Goal: Task Accomplishment & Management: Use online tool/utility

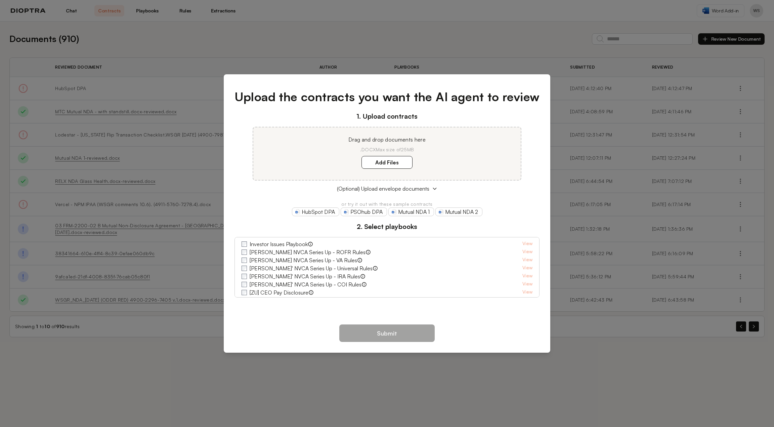
click at [178, 74] on div "Upload the contracts you want the AI agent to review 1. Upload contracts Drag a…" at bounding box center [387, 213] width 774 height 427
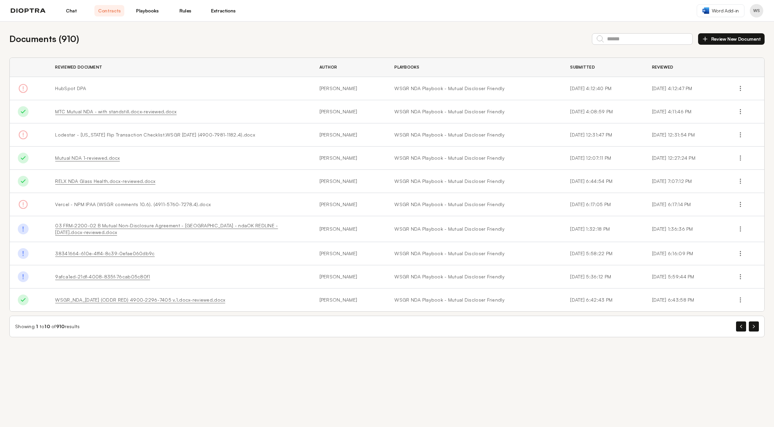
click at [33, 13] on div "Chat Contracts Playbooks Rules Extractions" at bounding box center [124, 10] width 227 height 11
click at [64, 10] on link "Chat" at bounding box center [71, 10] width 30 height 11
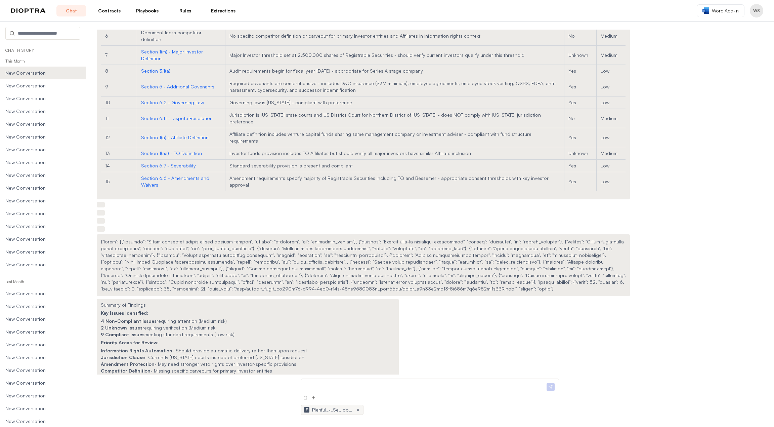
scroll to position [2047, 0]
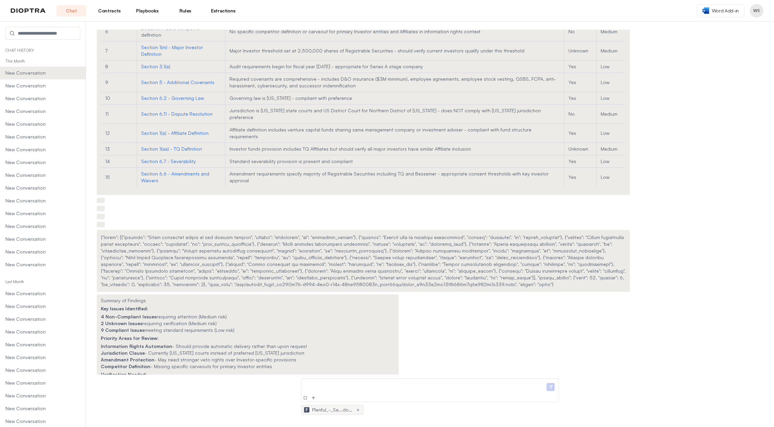
click at [225, 10] on link "Extractions" at bounding box center [223, 10] width 30 height 11
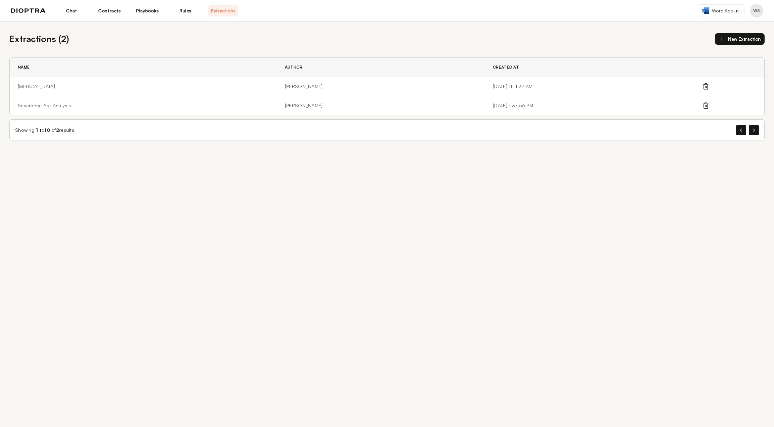
click at [176, 11] on link "Rules" at bounding box center [185, 10] width 30 height 11
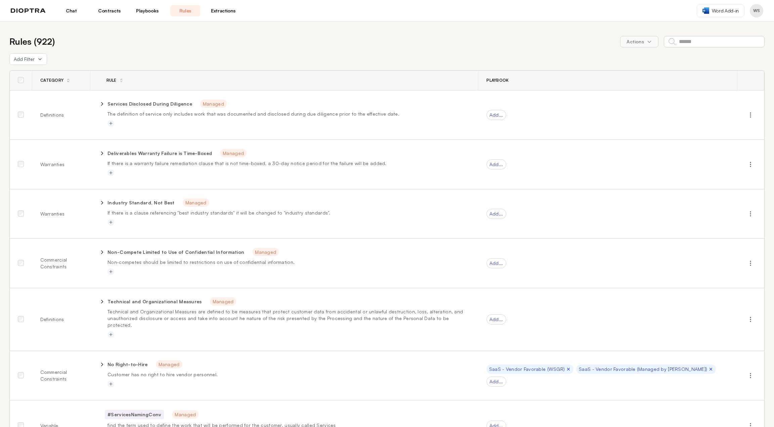
click at [140, 13] on link "Playbooks" at bounding box center [147, 10] width 30 height 11
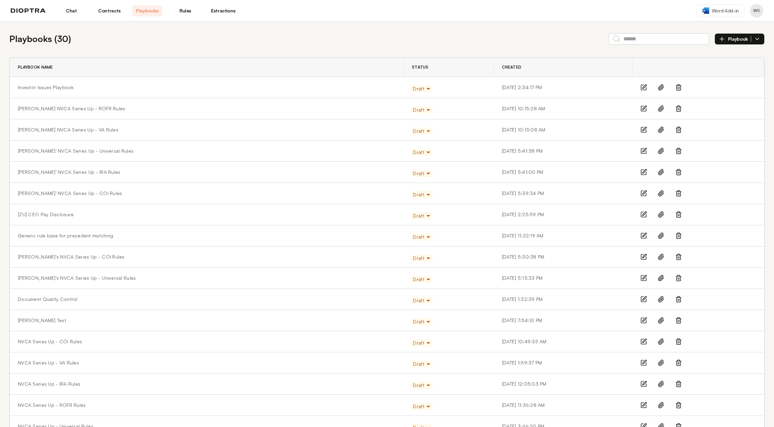
click at [94, 13] on link "Contracts" at bounding box center [109, 10] width 30 height 11
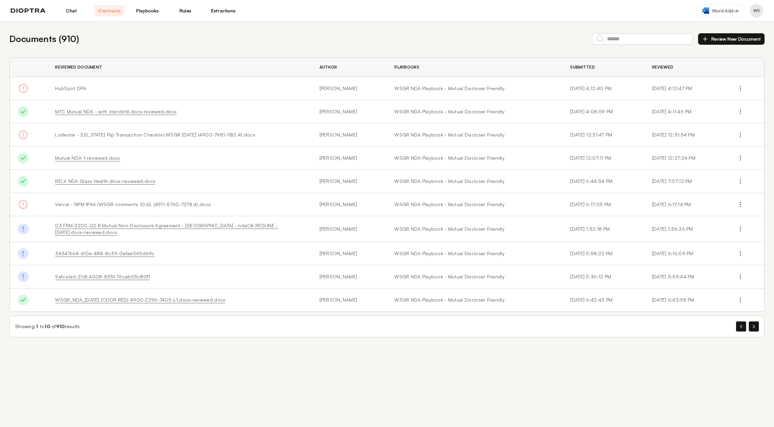
click at [78, 14] on link "Chat" at bounding box center [71, 10] width 30 height 11
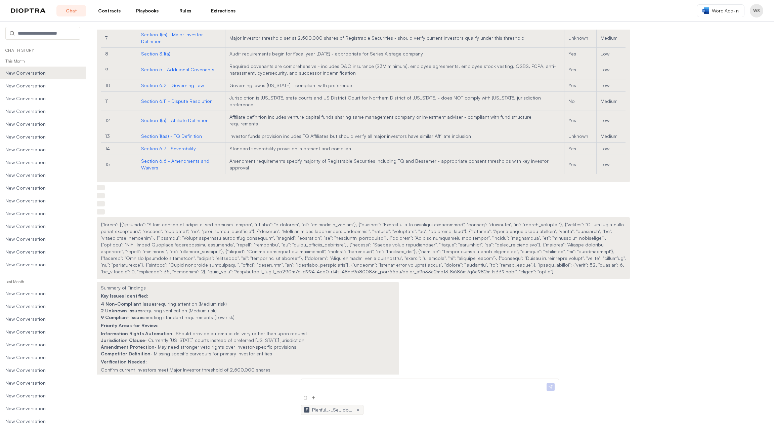
click at [225, 15] on link "Extractions" at bounding box center [223, 10] width 30 height 11
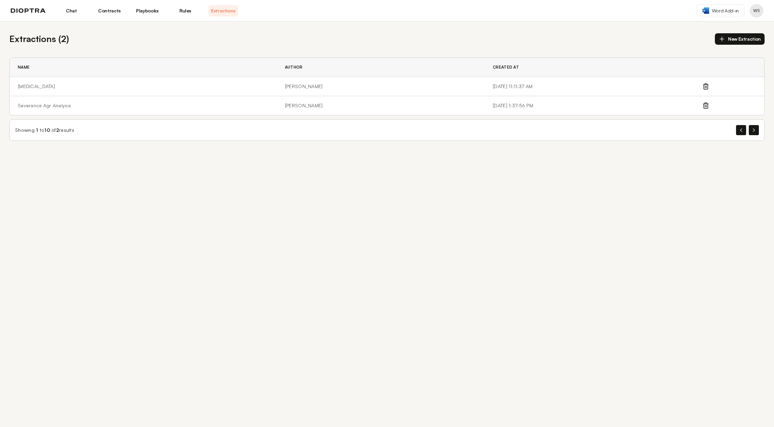
click at [735, 39] on button "New Extraction" at bounding box center [740, 38] width 50 height 11
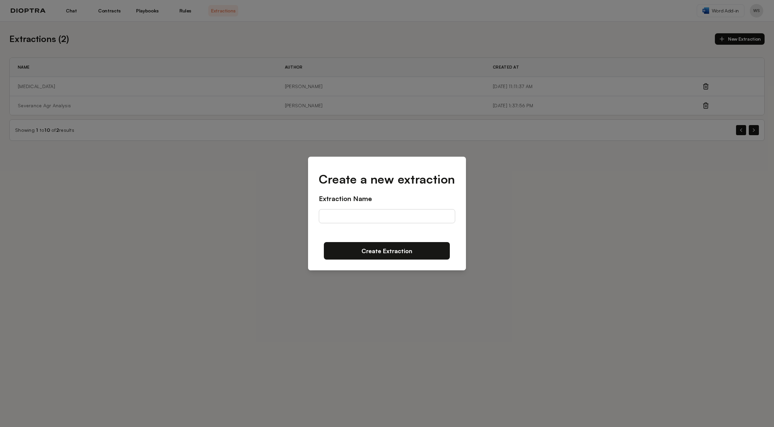
click at [523, 155] on div "Create a new extraction Extraction Name Create Extraction" at bounding box center [387, 213] width 774 height 427
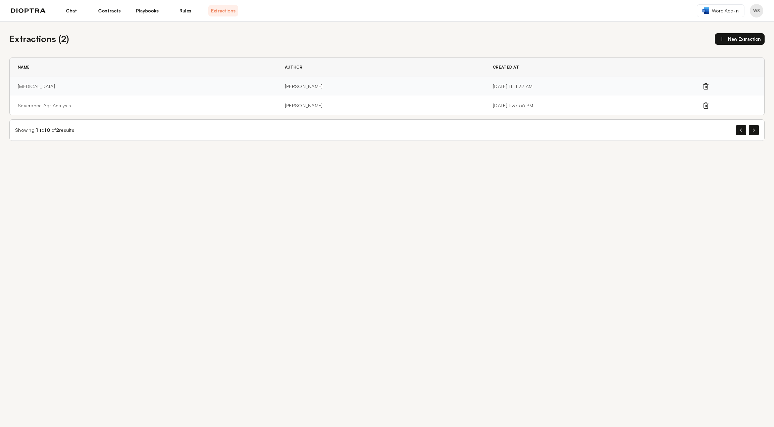
click at [26, 87] on td "[MEDICAL_DATA]" at bounding box center [143, 86] width 267 height 19
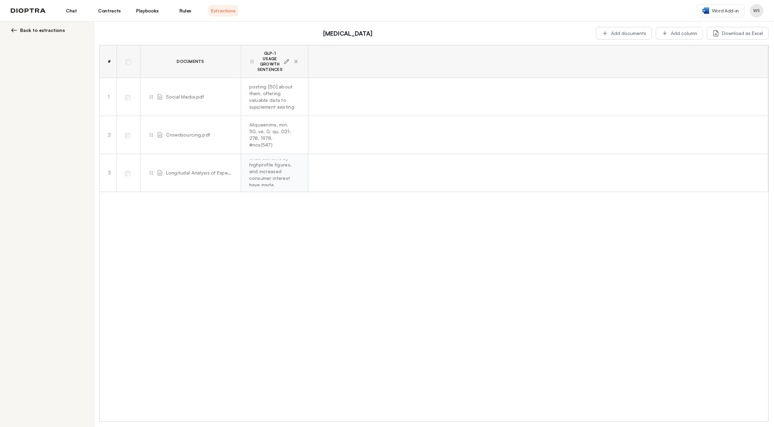
scroll to position [195, 0]
click at [36, 13] on div "Chat Contracts Playbooks Rules Extractions" at bounding box center [124, 10] width 227 height 11
click at [35, 12] on img at bounding box center [28, 10] width 35 height 5
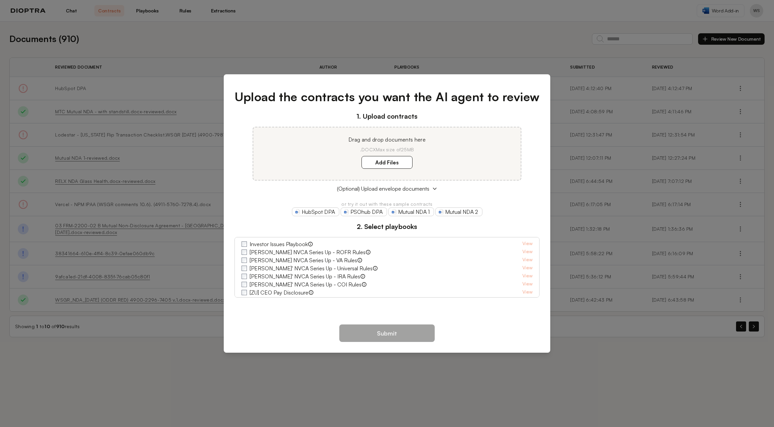
click at [531, 45] on div "Upload the contracts you want the AI agent to review 1. Upload contracts Drag a…" at bounding box center [387, 213] width 774 height 427
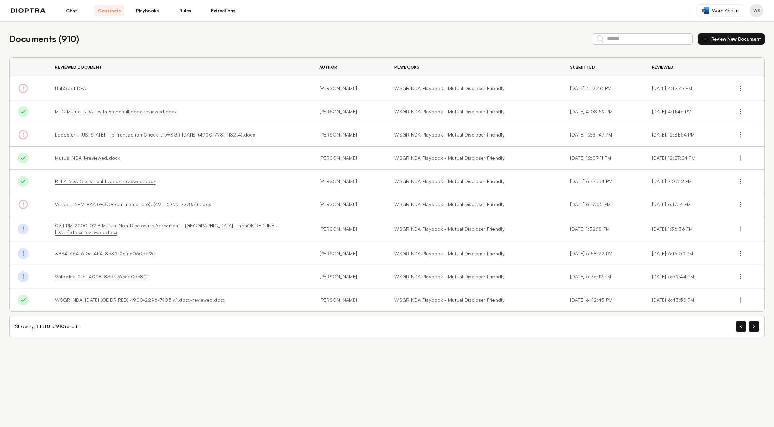
click at [34, 14] on div "Chat Contracts Playbooks Rules Extractions" at bounding box center [124, 10] width 227 height 11
click at [34, 11] on img at bounding box center [28, 10] width 35 height 5
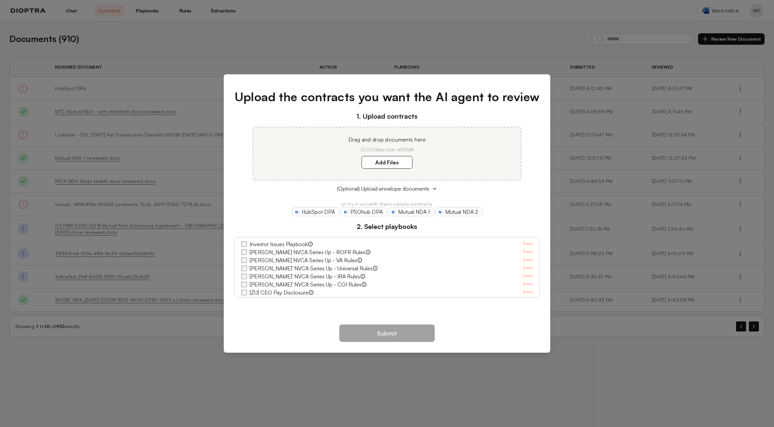
click at [327, 37] on div "Upload the contracts you want the AI agent to review 1. Upload contracts Drag a…" at bounding box center [387, 213] width 774 height 427
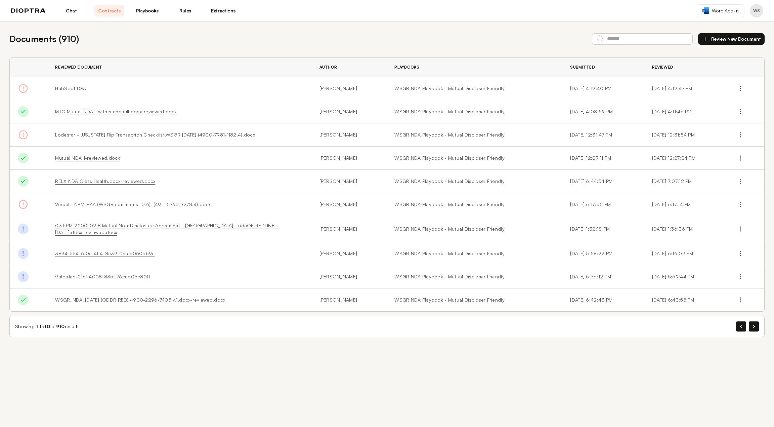
click at [754, 14] on button "Profile menu" at bounding box center [756, 10] width 13 height 13
click at [732, 39] on button "Integrations" at bounding box center [731, 40] width 64 height 12
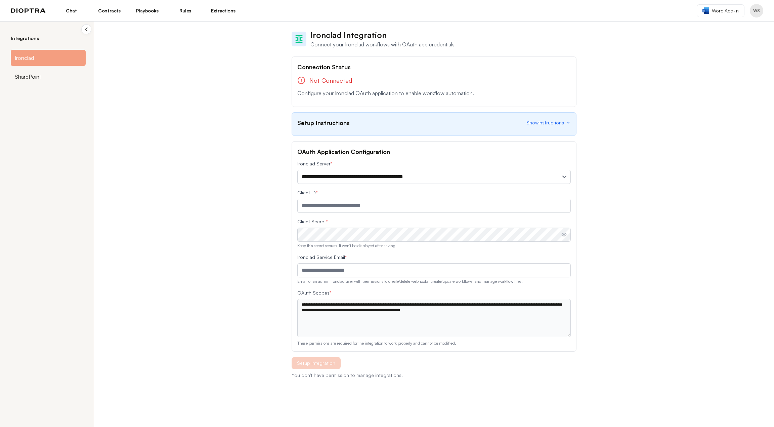
click at [221, 12] on link "Extractions" at bounding box center [223, 10] width 30 height 11
